Goal: Information Seeking & Learning: Learn about a topic

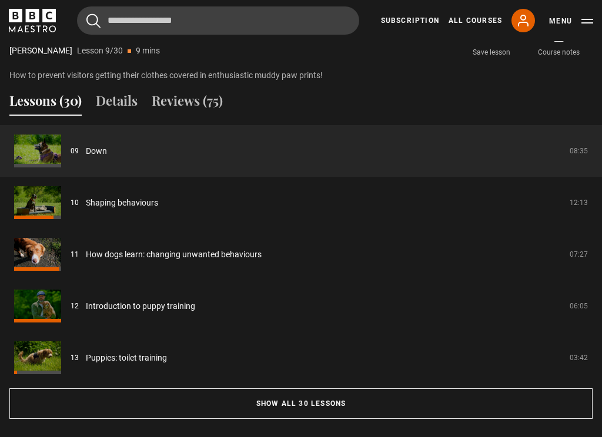
scroll to position [898, 0]
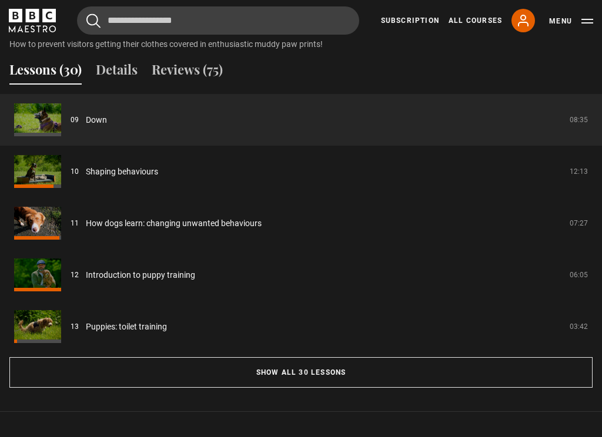
click at [342, 368] on button "Show all 30 lessons" at bounding box center [300, 372] width 583 height 31
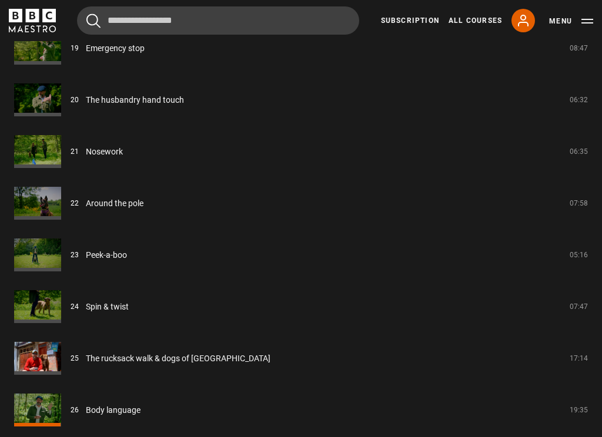
scroll to position [1959, 0]
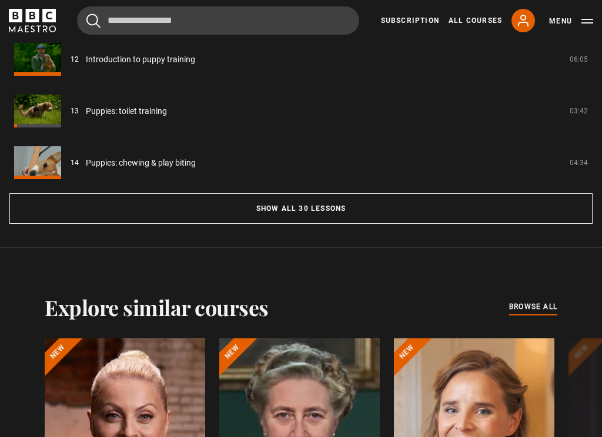
scroll to position [1061, 0]
click at [328, 211] on button "Show all 30 lessons" at bounding box center [300, 208] width 583 height 31
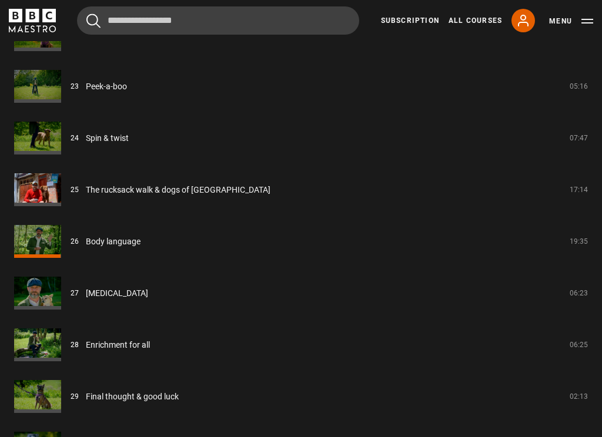
scroll to position [2120, 0]
click at [148, 299] on link "[MEDICAL_DATA]" at bounding box center [117, 293] width 62 height 12
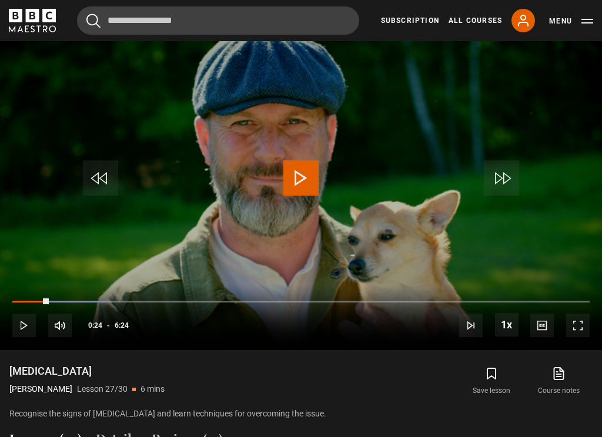
scroll to position [529, 0]
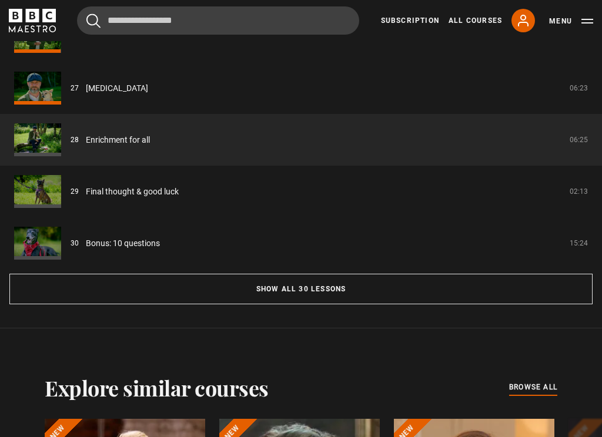
scroll to position [987, 0]
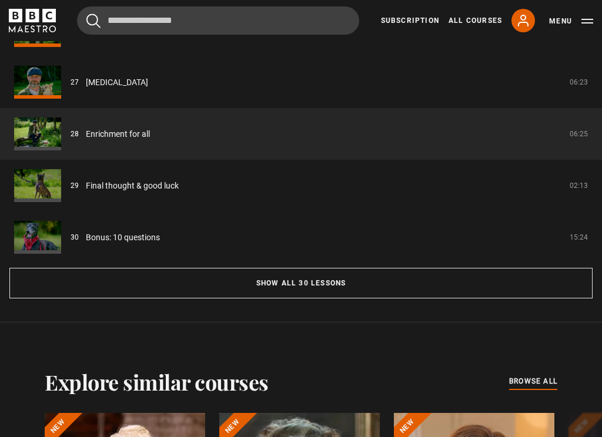
click at [408, 294] on button "Show all 30 lessons" at bounding box center [300, 283] width 583 height 31
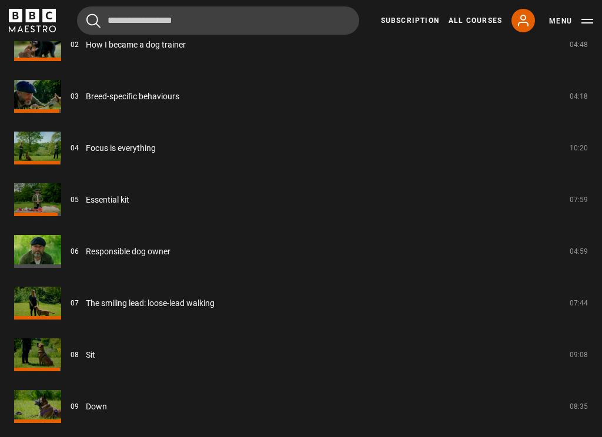
scroll to position [1074, 0]
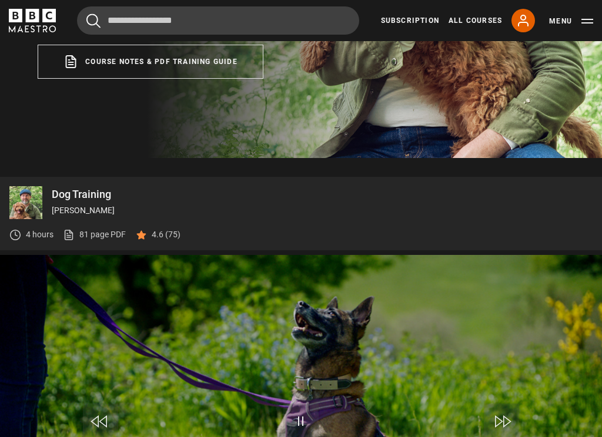
scroll to position [279, 0]
